Goal: Task Accomplishment & Management: Manage account settings

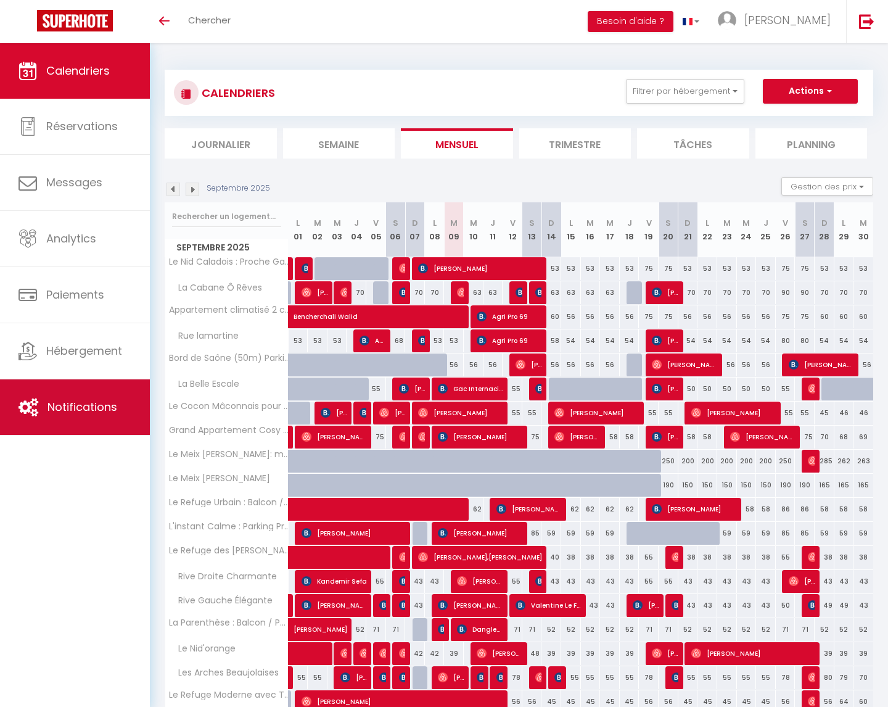
click at [80, 400] on span "Notifications" at bounding box center [83, 406] width 70 height 15
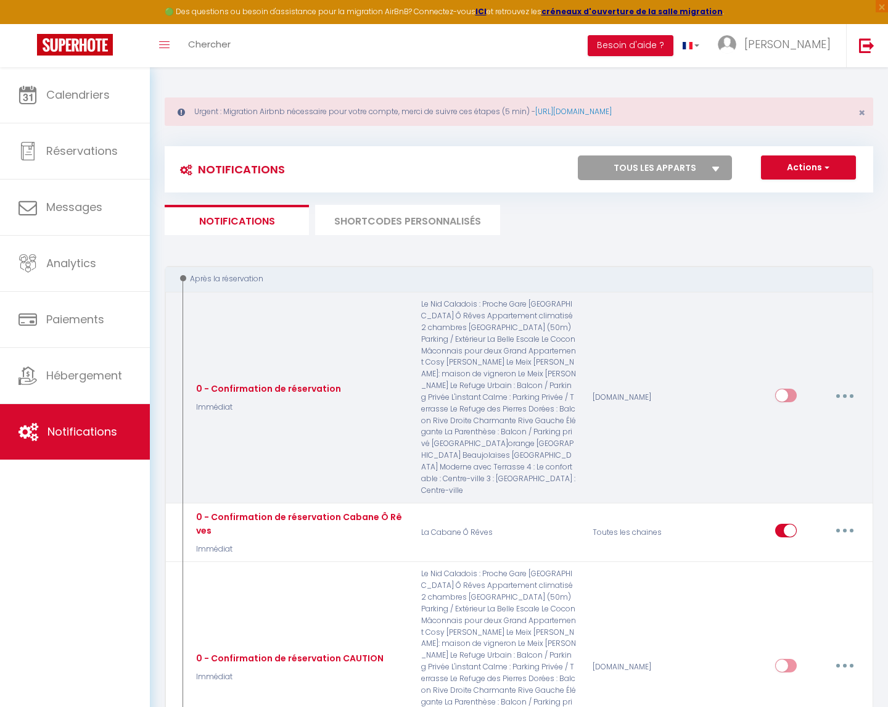
select select
checkbox input "false"
select select
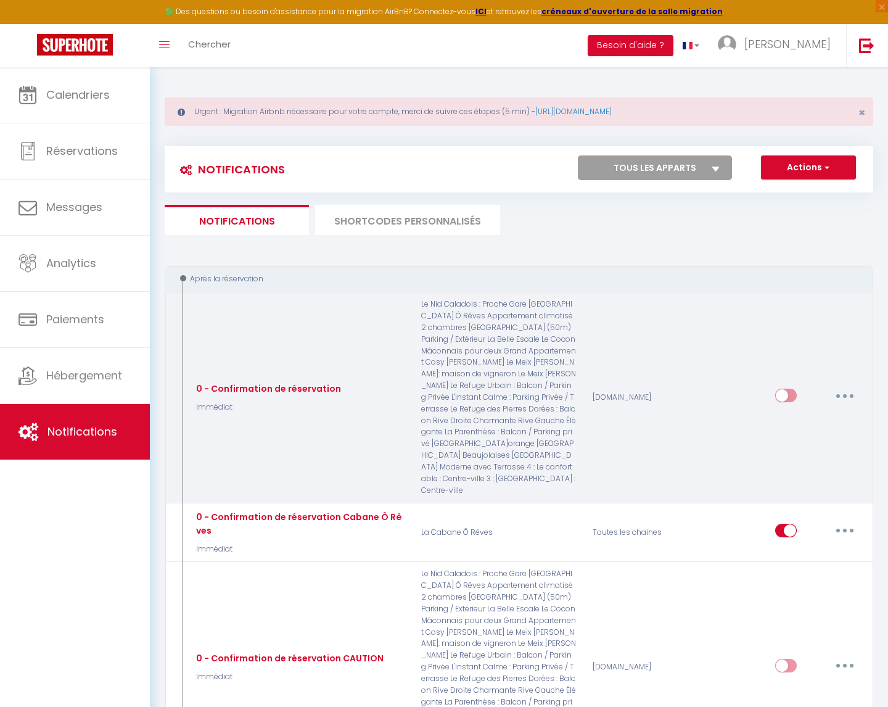
checkbox input "false"
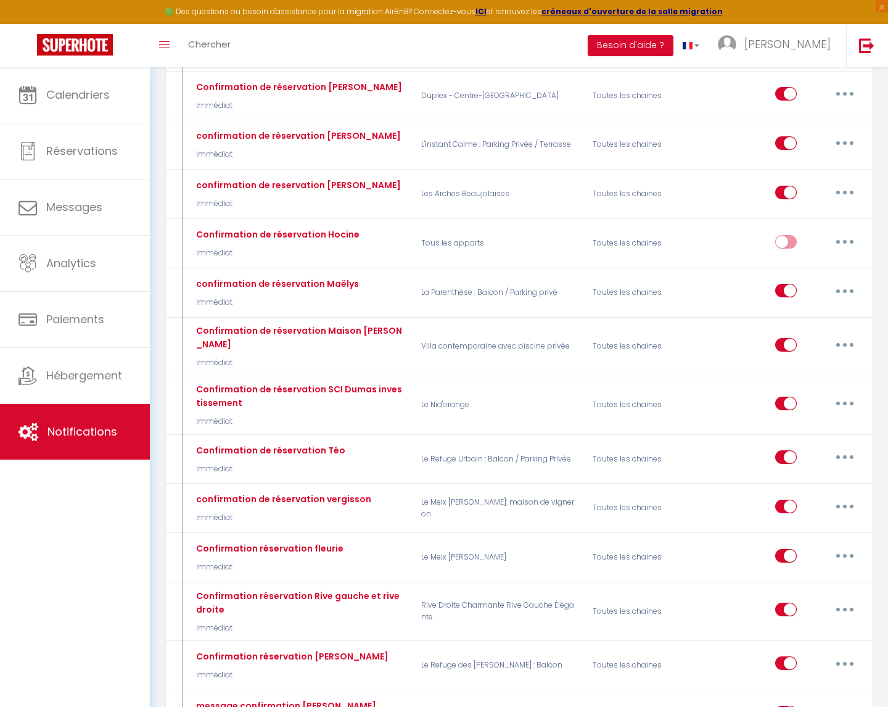
scroll to position [1234, 0]
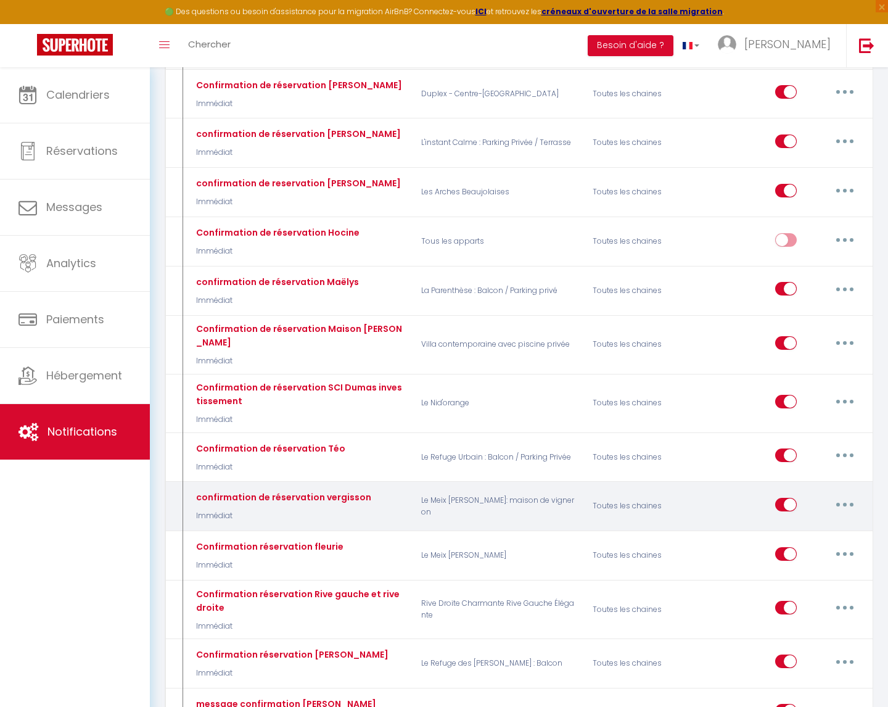
click at [848, 495] on button "button" at bounding box center [845, 505] width 35 height 20
click at [817, 522] on link "Editer" at bounding box center [812, 532] width 91 height 21
type input "confirmation de réservation vergisson"
select select "Immédiat"
select select
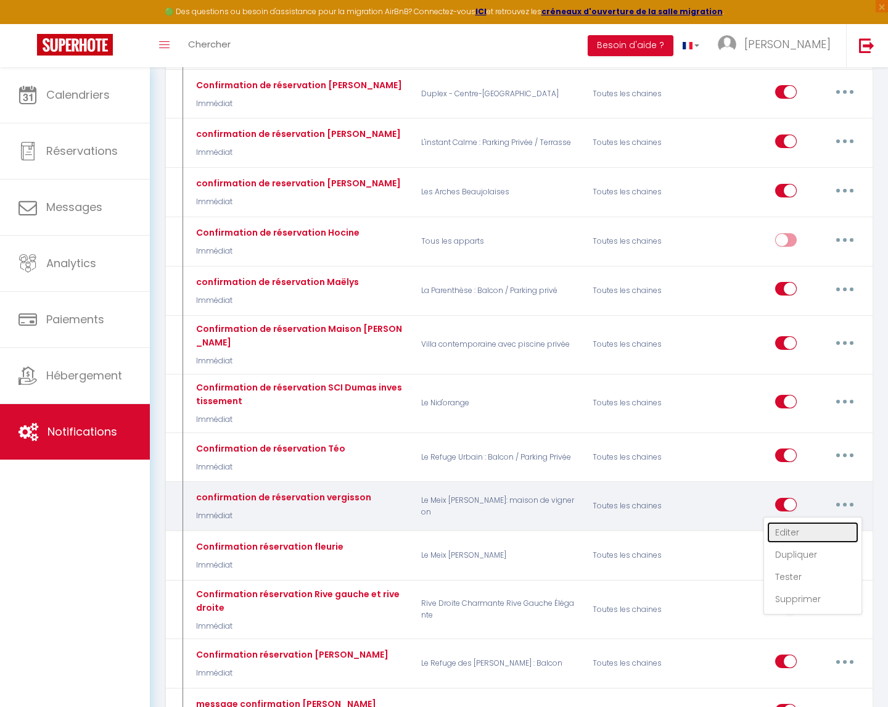
checkbox input "true"
checkbox input "false"
radio input "true"
type input "Confirmation de réservation"
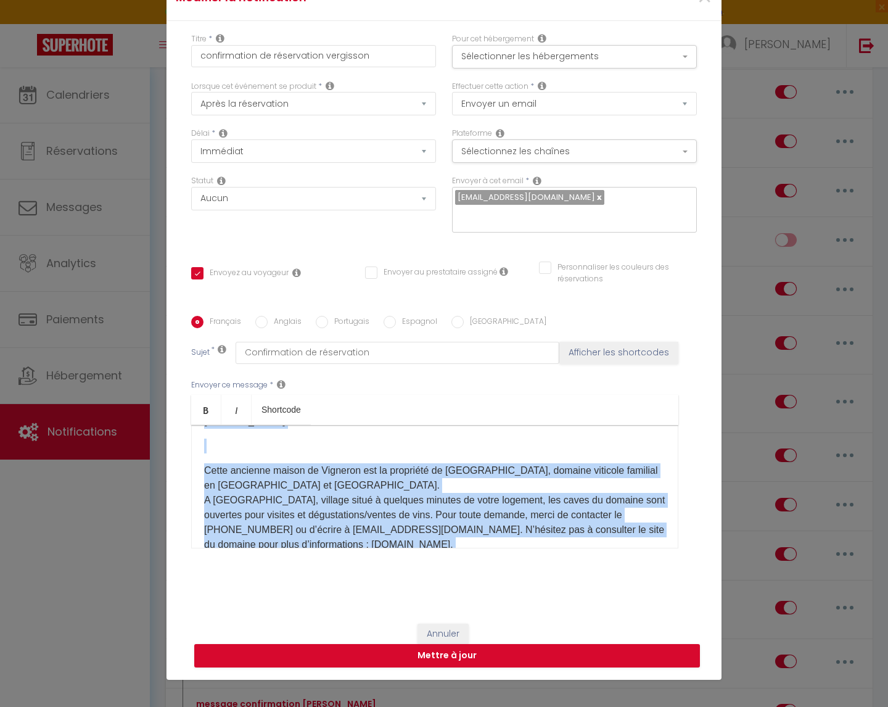
scroll to position [448, 0]
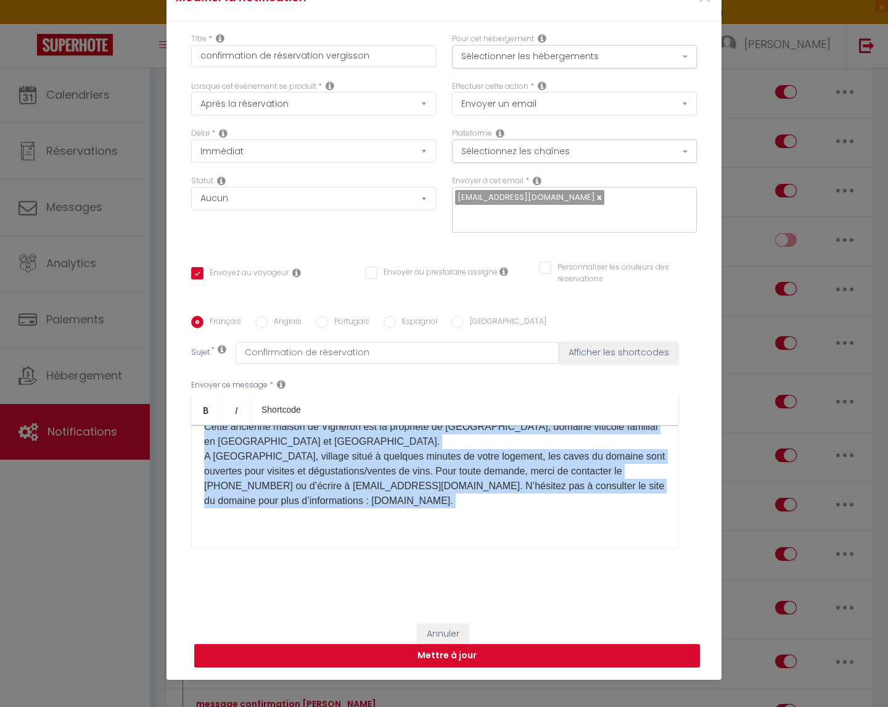
drag, startPoint x: 203, startPoint y: 436, endPoint x: 459, endPoint y: 541, distance: 276.7
click at [459, 543] on div "Envoyer ce message * Bold Italic Shortcode Rich text editor Bonjour, Merci pour…" at bounding box center [444, 464] width 506 height 200
copy div "Loremip, Dolor sita conse adipiscinge se doeiu temporinc. Ut labo etd magna al …"
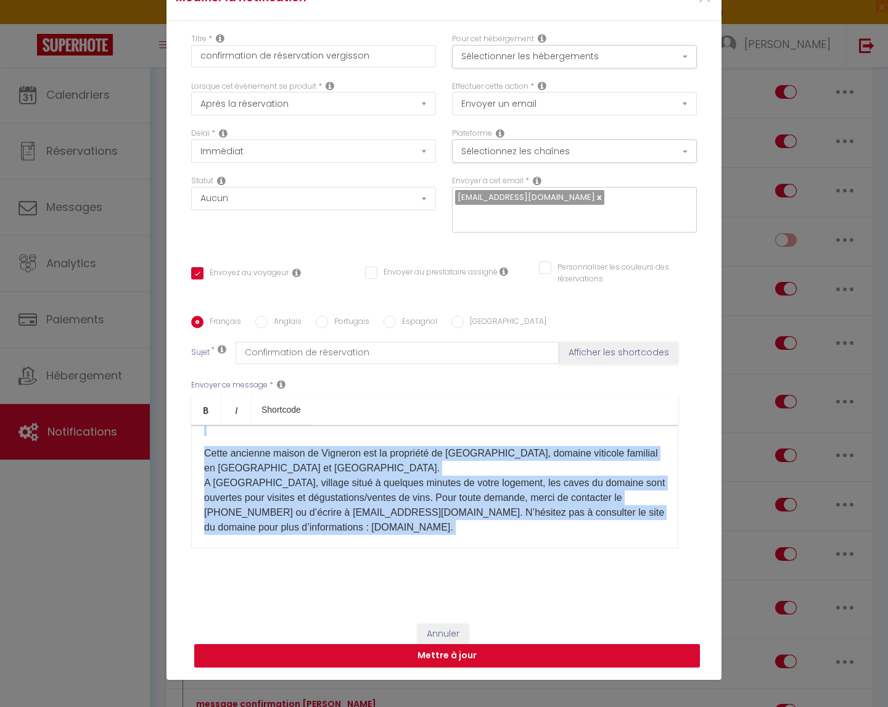
scroll to position [424, 0]
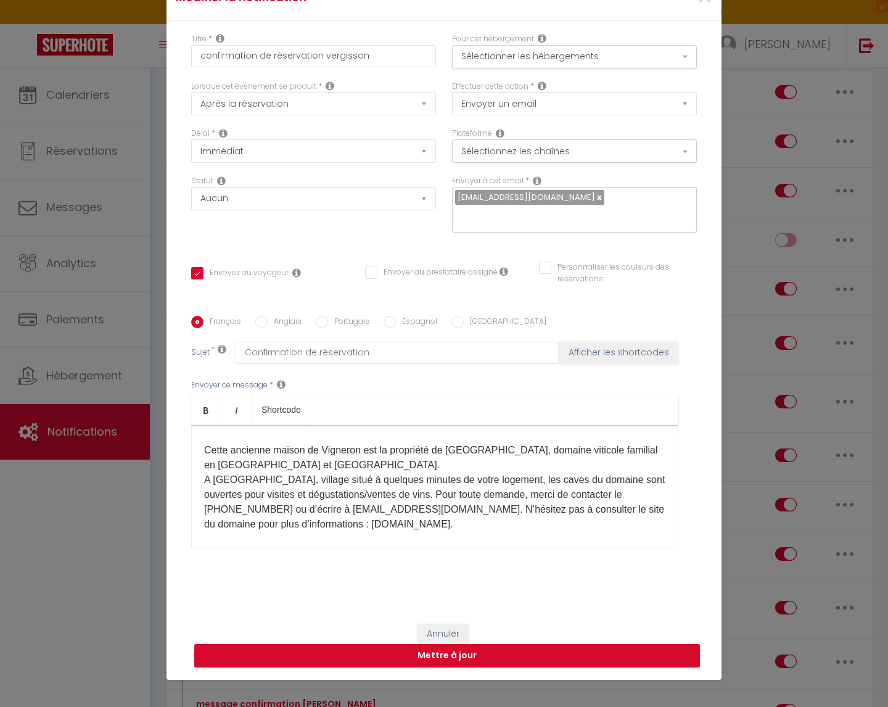
click at [402, 517] on p "Cette ancienne maison de Vigneron est la propriété de [GEOGRAPHIC_DATA], domain…" at bounding box center [434, 487] width 461 height 89
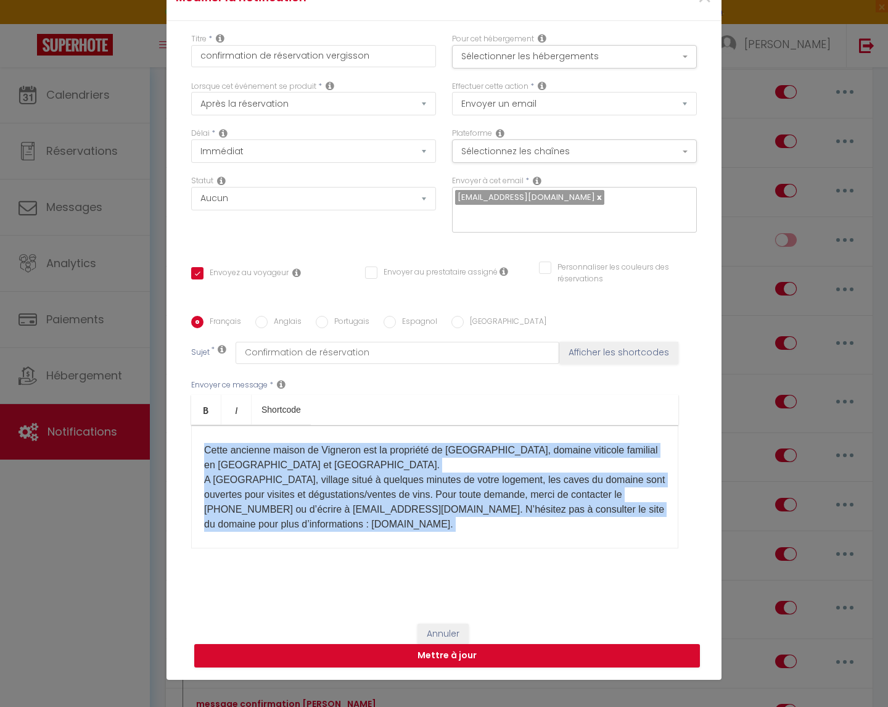
drag, startPoint x: 402, startPoint y: 517, endPoint x: 193, endPoint y: 438, distance: 223.5
click at [193, 438] on div "Bonjour, Merci pour votre réservation et votre confiance. Le gîte est situé au …" at bounding box center [434, 486] width 487 height 123
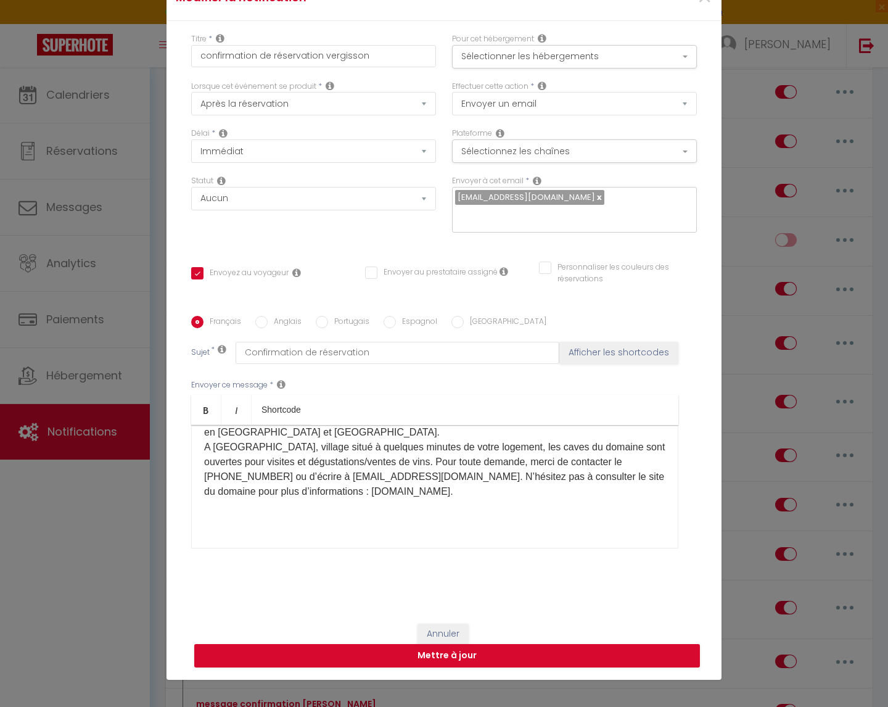
scroll to position [458, 0]
drag, startPoint x: 397, startPoint y: 488, endPoint x: 182, endPoint y: 429, distance: 223.3
click at [182, 429] on div "Titre * confirmation de réservation [PERSON_NAME] Pour cet hébergement Sélectio…" at bounding box center [444, 316] width 555 height 590
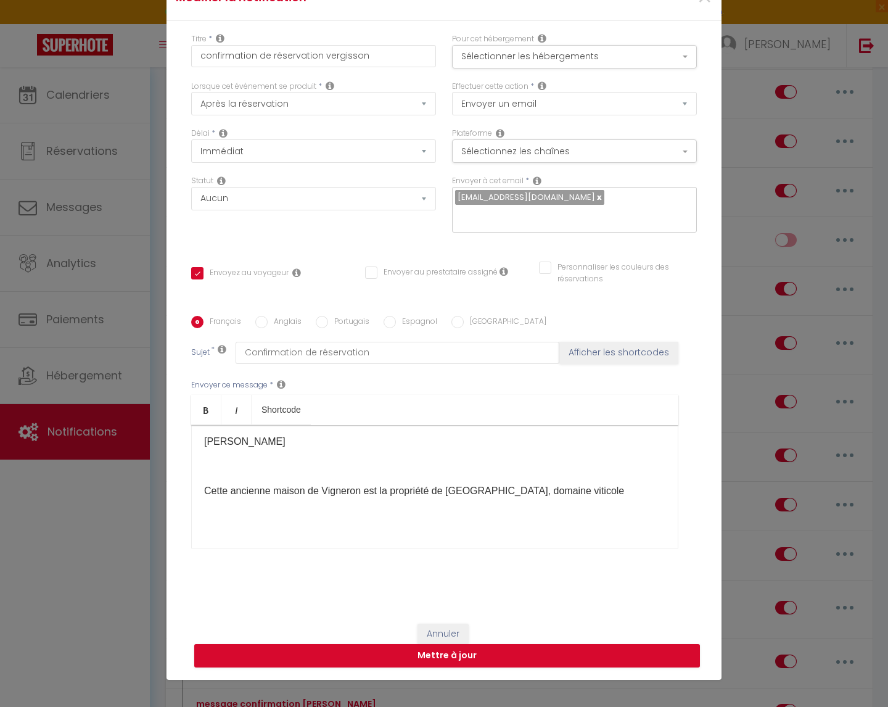
scroll to position [384, 0]
drag, startPoint x: 639, startPoint y: 484, endPoint x: 155, endPoint y: 483, distance: 484.3
click at [155, 483] on div "Modifier la notification × Titre * confirmation de réservation vergisson Pour c…" at bounding box center [444, 353] width 888 height 707
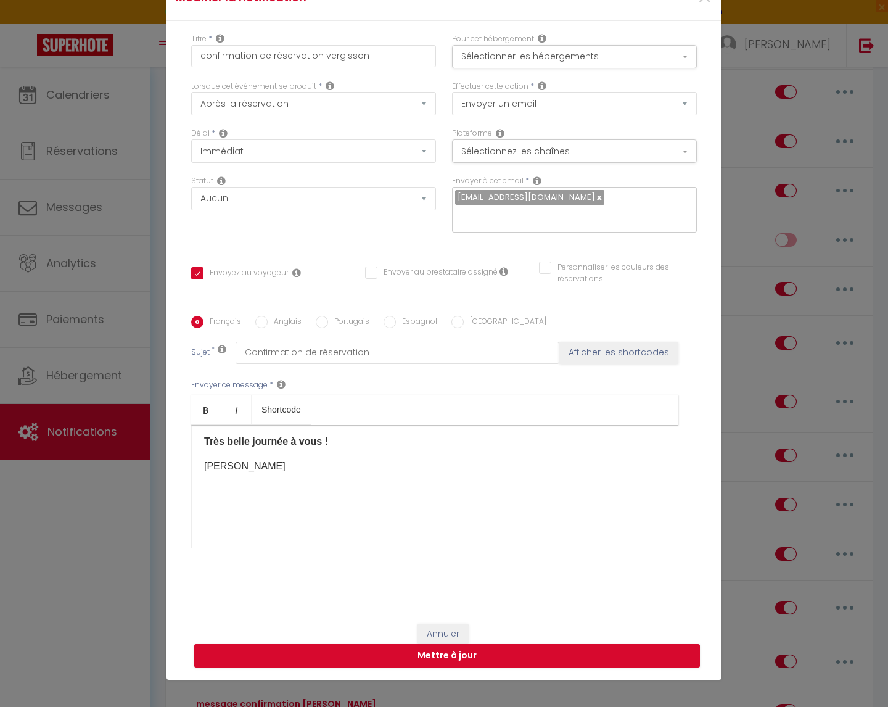
scroll to position [359, 0]
click at [216, 514] on p at bounding box center [434, 515] width 461 height 15
click at [208, 524] on div "Bonjour, Merci pour votre réservation et votre confiance. Le gîte est situé au …" at bounding box center [434, 486] width 487 height 123
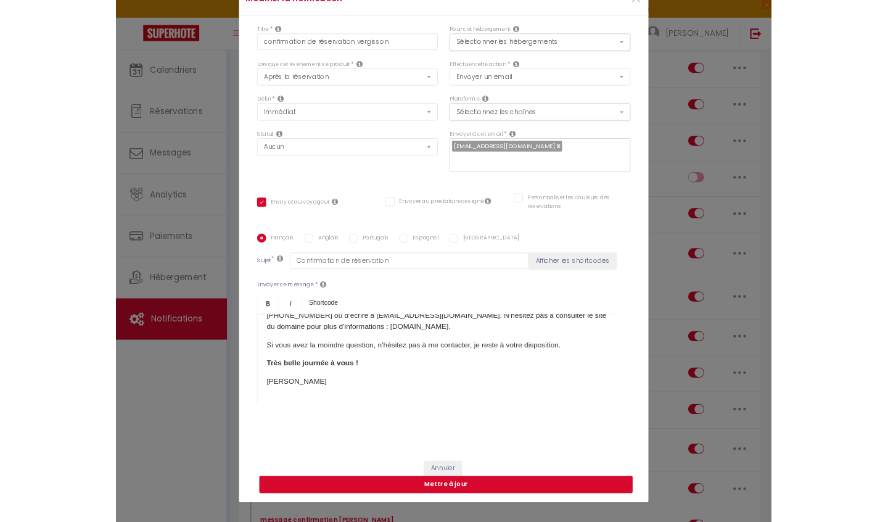
scroll to position [310, 0]
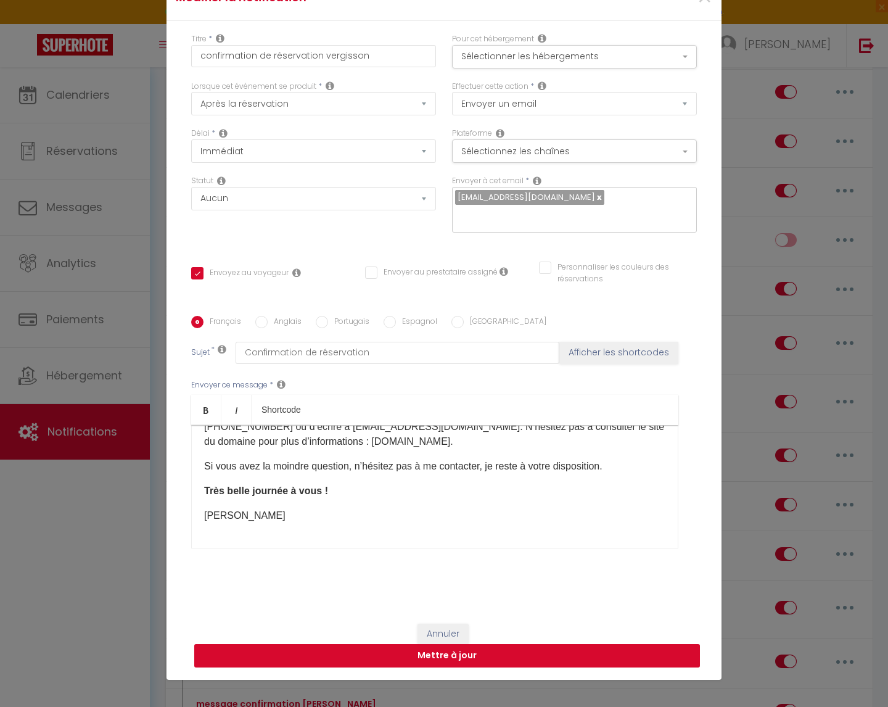
click at [442, 648] on button "Mettre à jour" at bounding box center [447, 655] width 506 height 23
checkbox input "true"
checkbox input "false"
